Goal: Find specific page/section: Find specific page/section

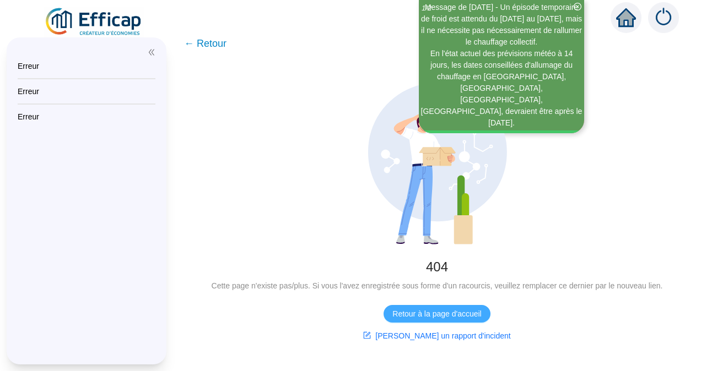
click at [444, 314] on span "Retour à la page d'accueil" at bounding box center [436, 314] width 89 height 12
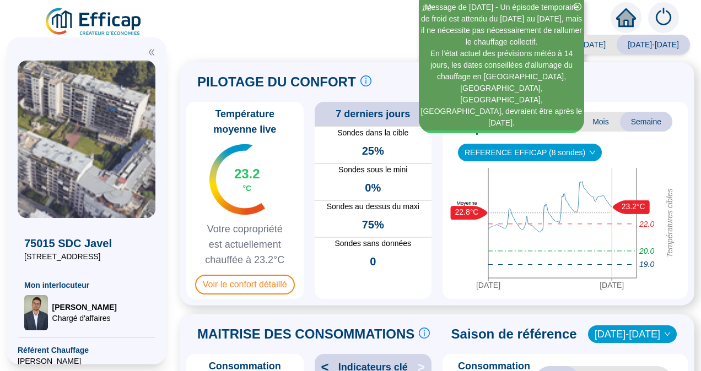
click at [575, 3] on icon "close-circle" at bounding box center [577, 7] width 8 height 8
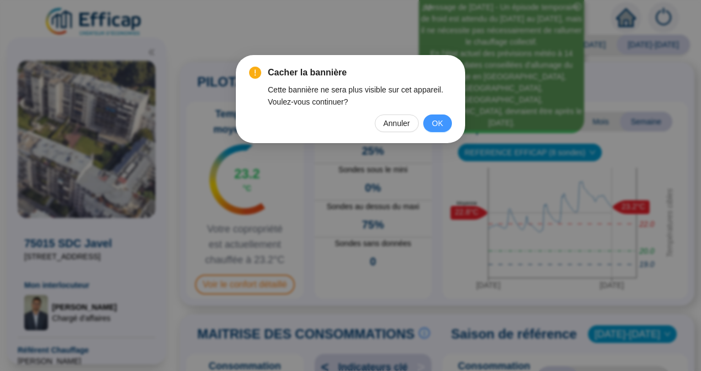
click at [438, 118] on span "OK" at bounding box center [437, 123] width 11 height 12
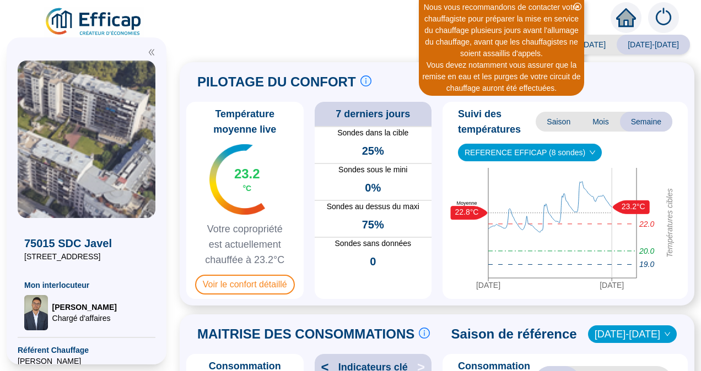
click at [577, 3] on icon "close-circle" at bounding box center [577, 7] width 8 height 8
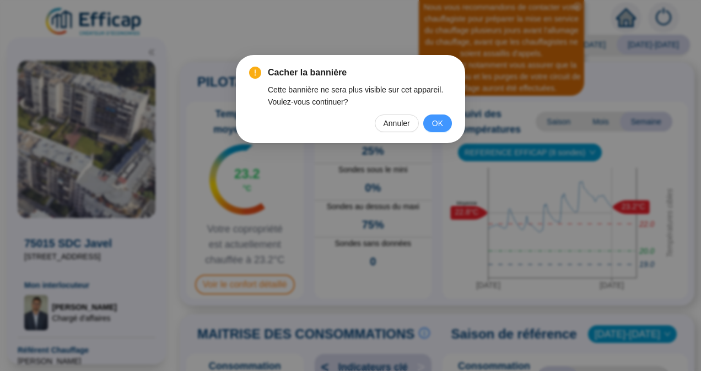
click at [438, 123] on span "OK" at bounding box center [437, 123] width 11 height 12
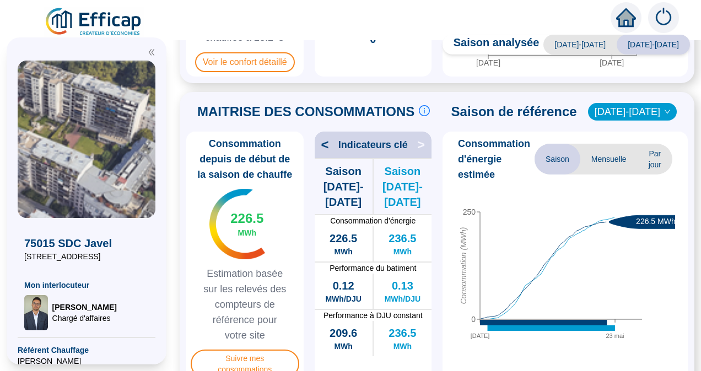
scroll to position [220, 0]
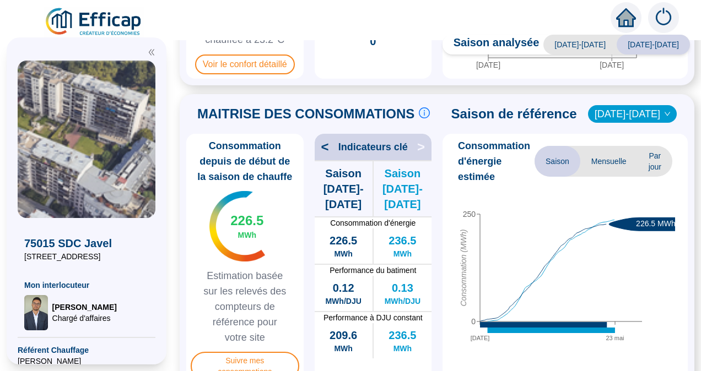
click at [607, 166] on span "Mensuelle" at bounding box center [608, 161] width 57 height 31
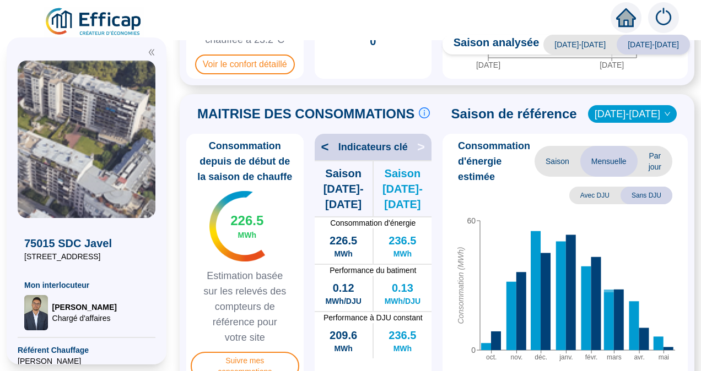
click at [642, 194] on span "Sans DJU" at bounding box center [646, 196] width 52 height 18
click at [582, 194] on span "Avec DJU" at bounding box center [594, 196] width 51 height 18
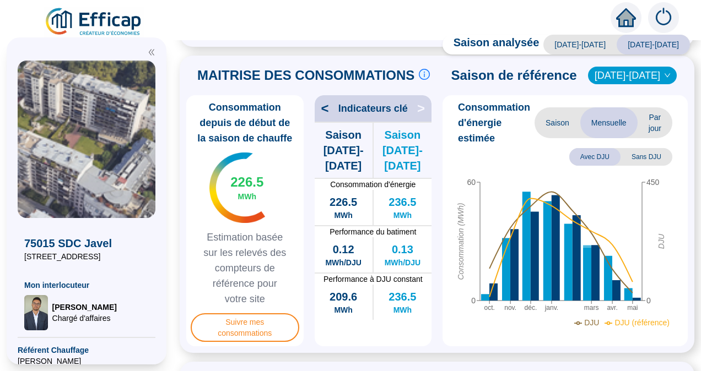
scroll to position [242, 0]
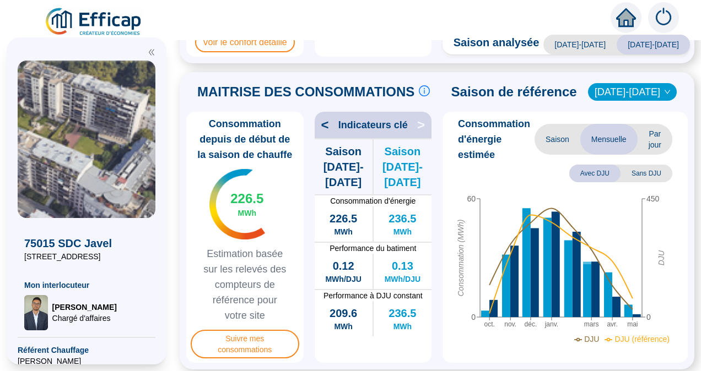
click at [646, 169] on span "Sans DJU" at bounding box center [646, 174] width 52 height 18
